Goal: Task Accomplishment & Management: Complete application form

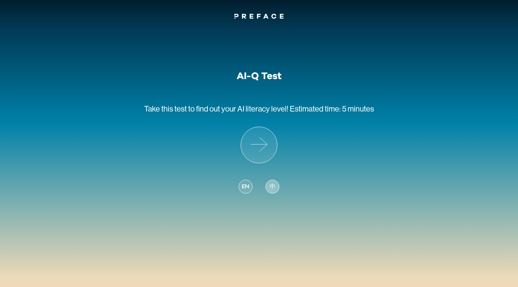
click at [272, 189] on span "中" at bounding box center [272, 186] width 6 height 9
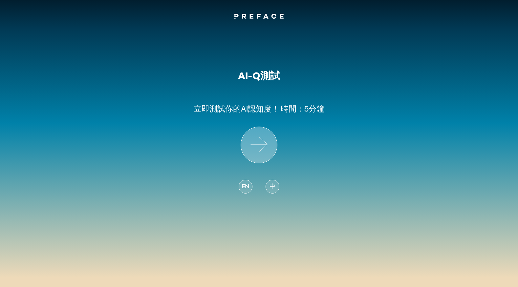
click at [265, 145] on icon at bounding box center [259, 145] width 36 height 36
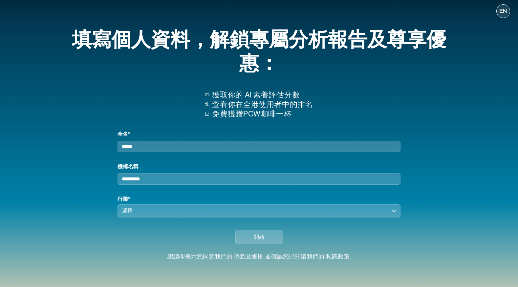
scroll to position [9, 0]
click at [177, 179] on input "機構名稱" at bounding box center [258, 178] width 283 height 11
click at [145, 217] on button "選擇" at bounding box center [258, 210] width 283 height 13
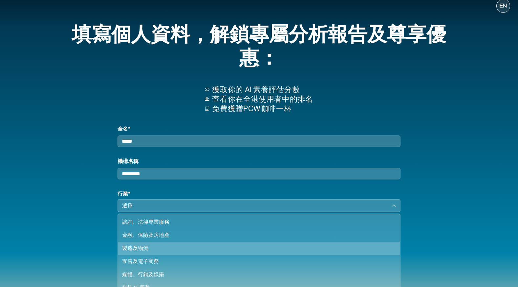
click at [155, 252] on div "製造及物流" at bounding box center [255, 248] width 266 height 8
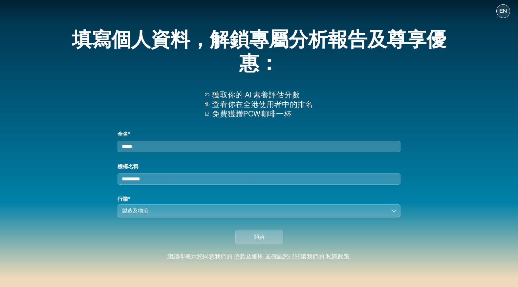
click at [151, 205] on button "製造及物流" at bounding box center [258, 210] width 283 height 13
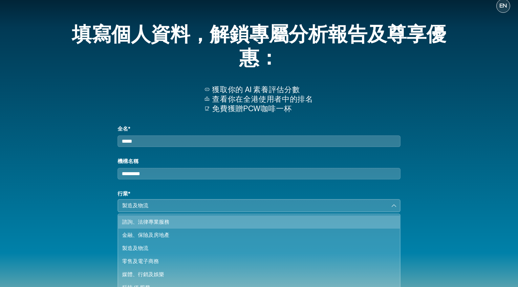
click at [149, 223] on div "諮詢、法律專業服務" at bounding box center [255, 222] width 266 height 8
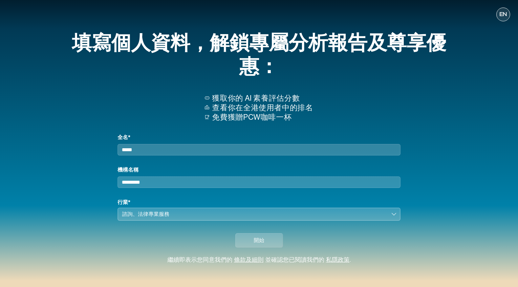
scroll to position [1, 0]
